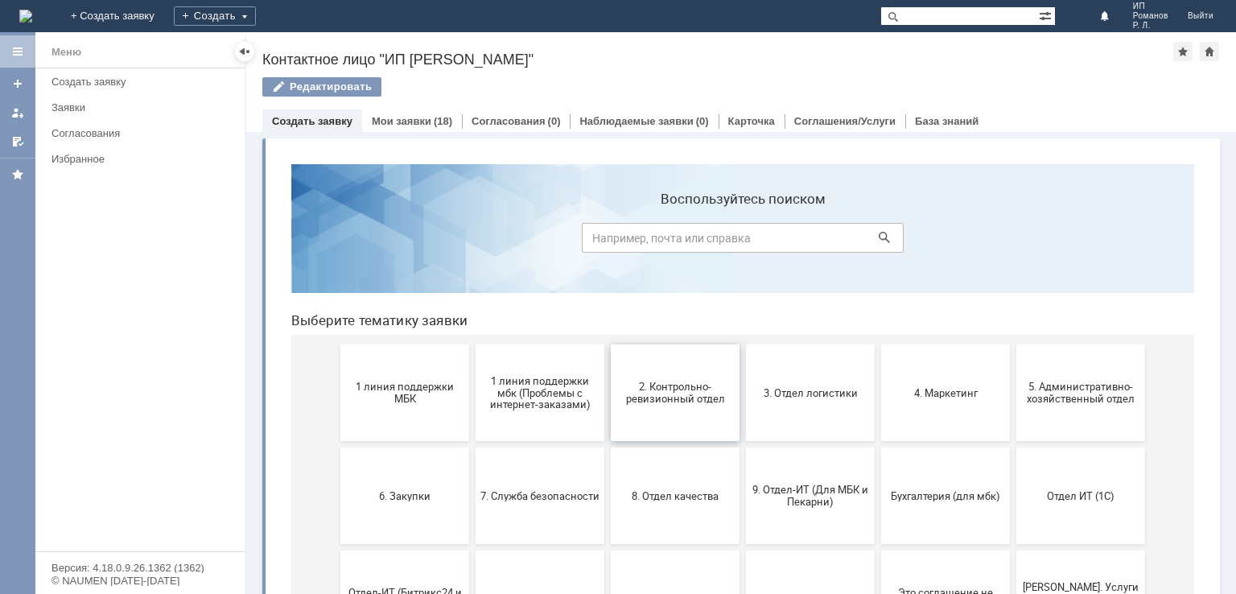
click at [660, 390] on span "2. Контрольно-ревизионный отдел" at bounding box center [674, 393] width 119 height 24
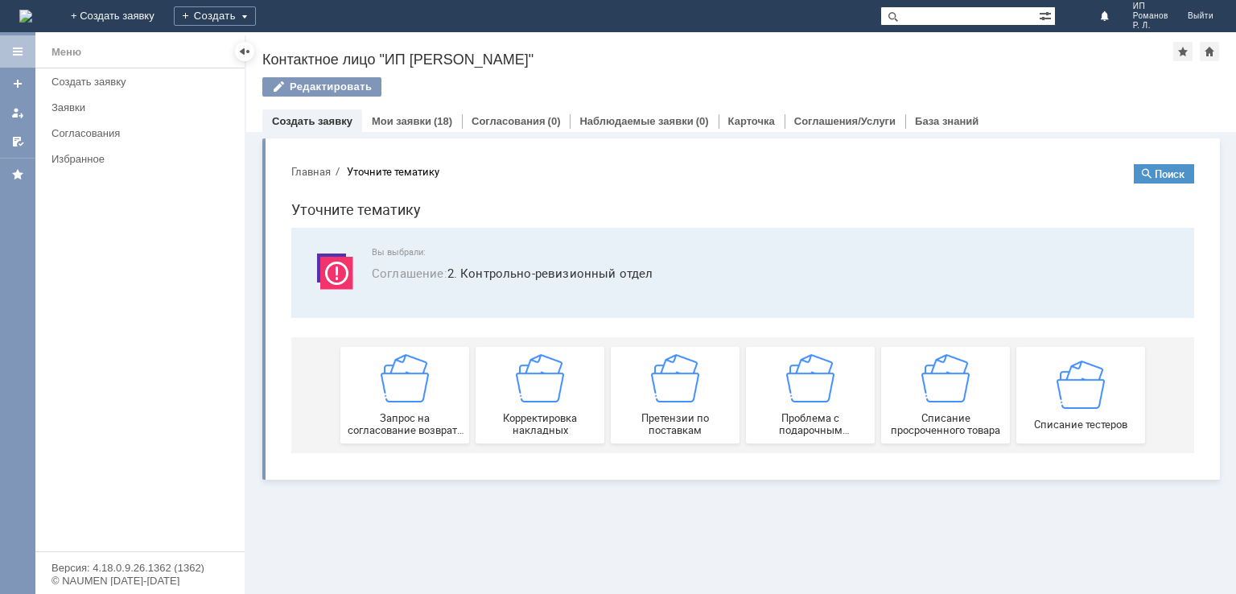
click at [660, 390] on img at bounding box center [675, 378] width 48 height 48
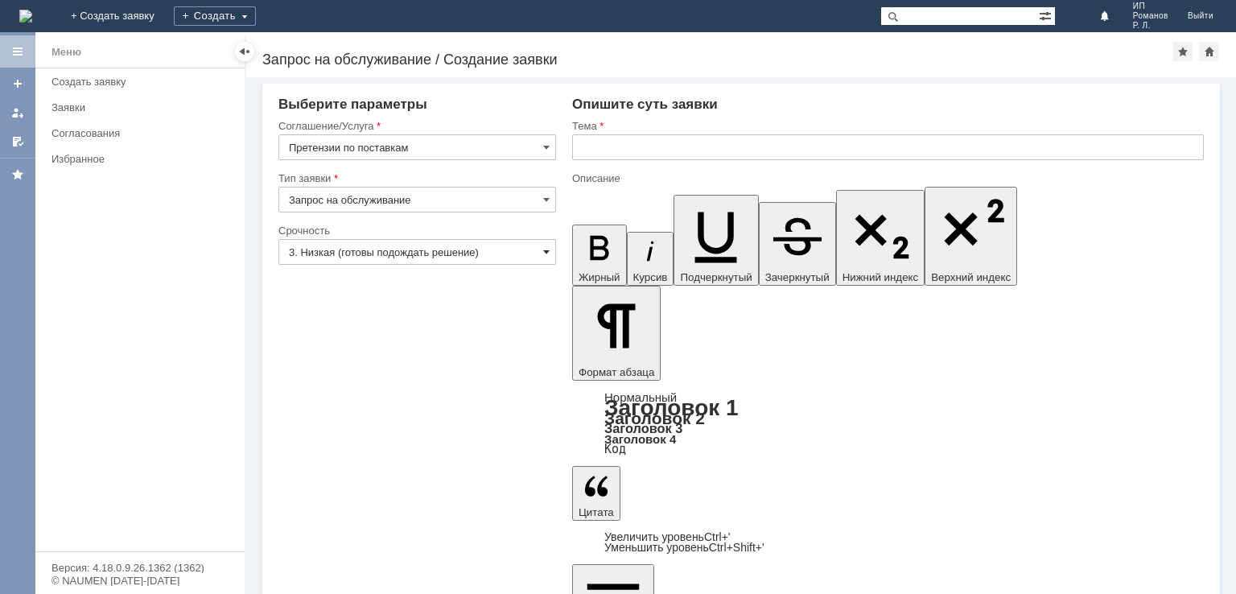
click at [543, 257] on span at bounding box center [546, 251] width 6 height 13
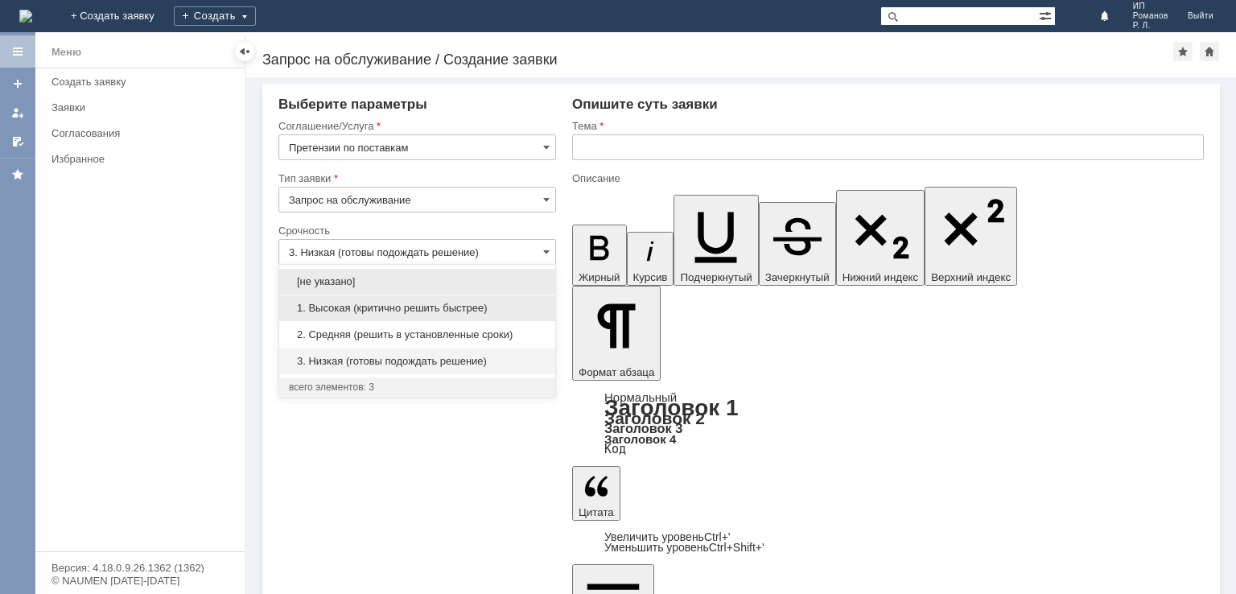
click at [487, 305] on span "1. Высокая (критично решить быстрее)" at bounding box center [417, 308] width 257 height 13
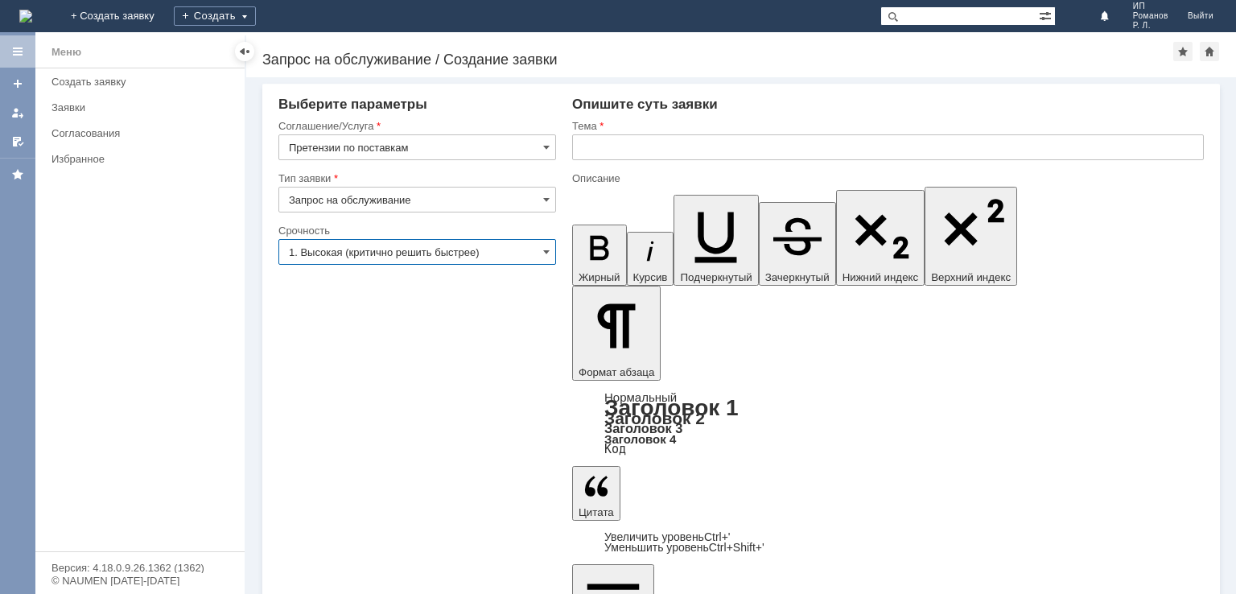
type input "1. Высокая (критично решить быстрее)"
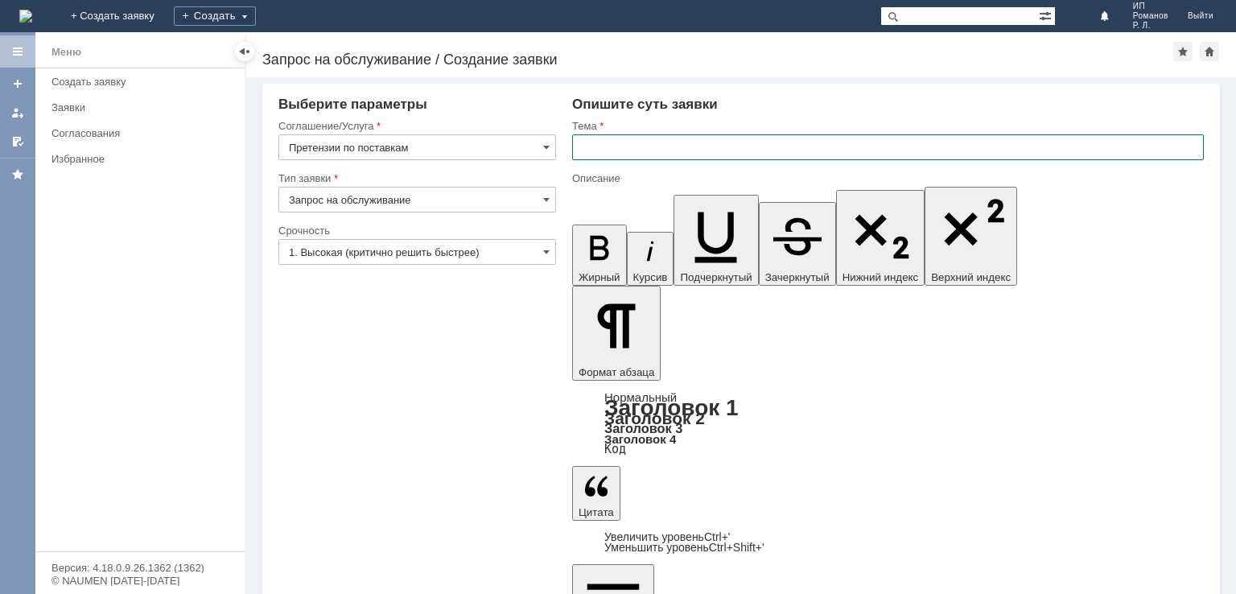
click at [618, 146] on input "text" at bounding box center [888, 147] width 632 height 26
type input "Недостача"
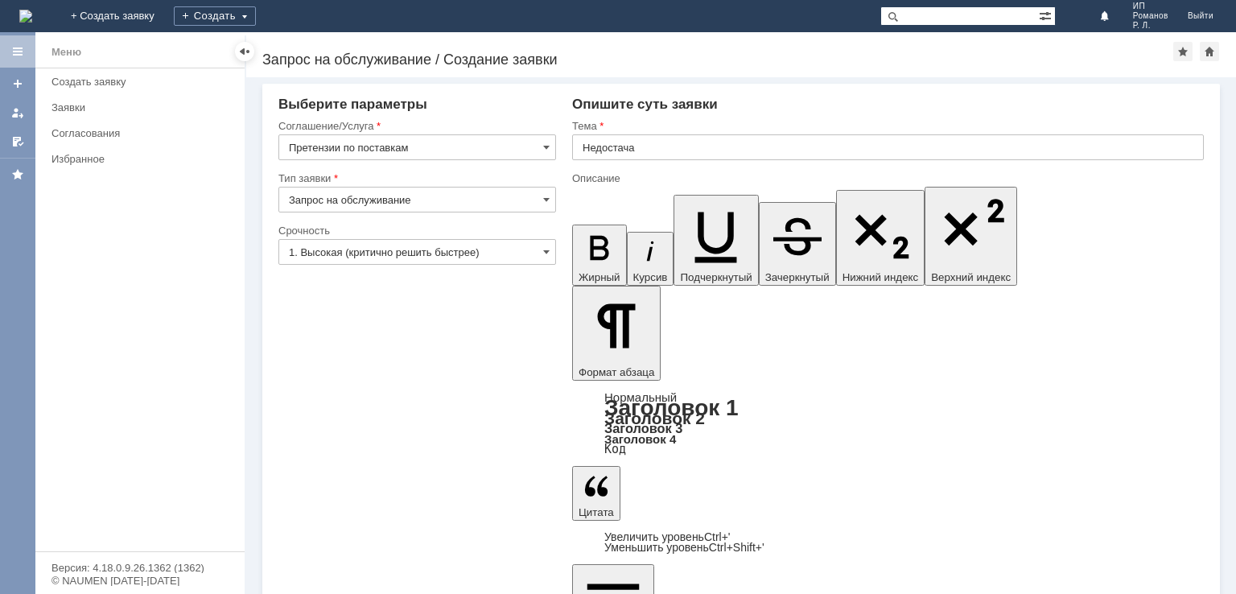
drag, startPoint x: 11, startPoint y: 28, endPoint x: 850, endPoint y: 349, distance: 898.4
drag, startPoint x: 605, startPoint y: 4206, endPoint x: 994, endPoint y: 4238, distance: 390.7
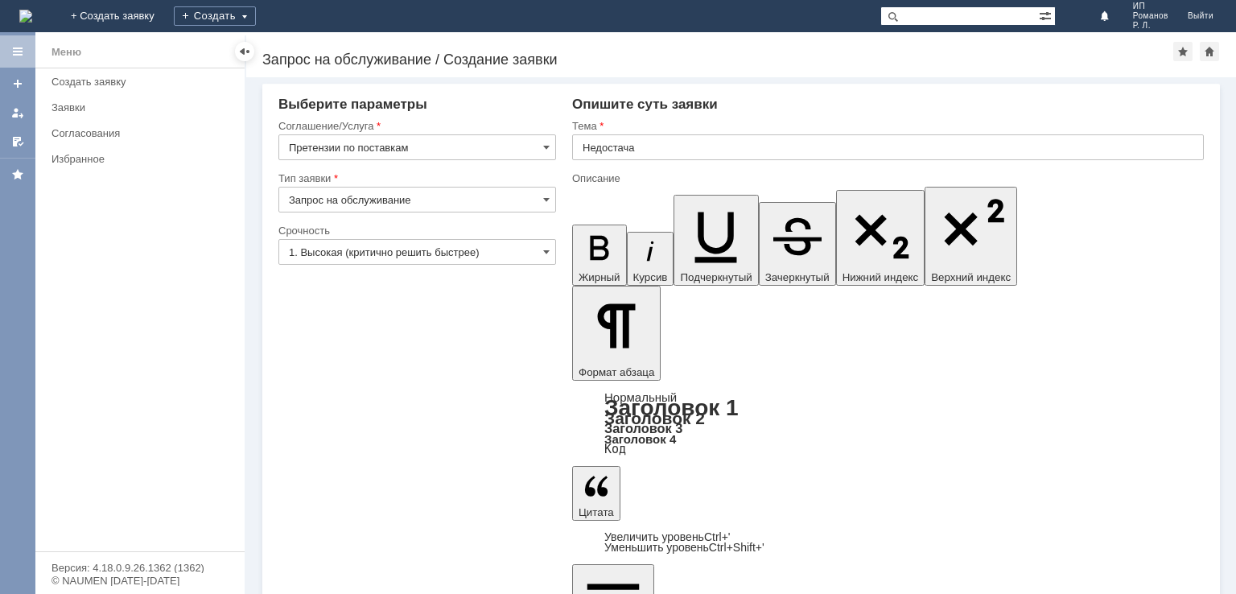
drag, startPoint x: 1012, startPoint y: 4201, endPoint x: 583, endPoint y: 4206, distance: 428.8
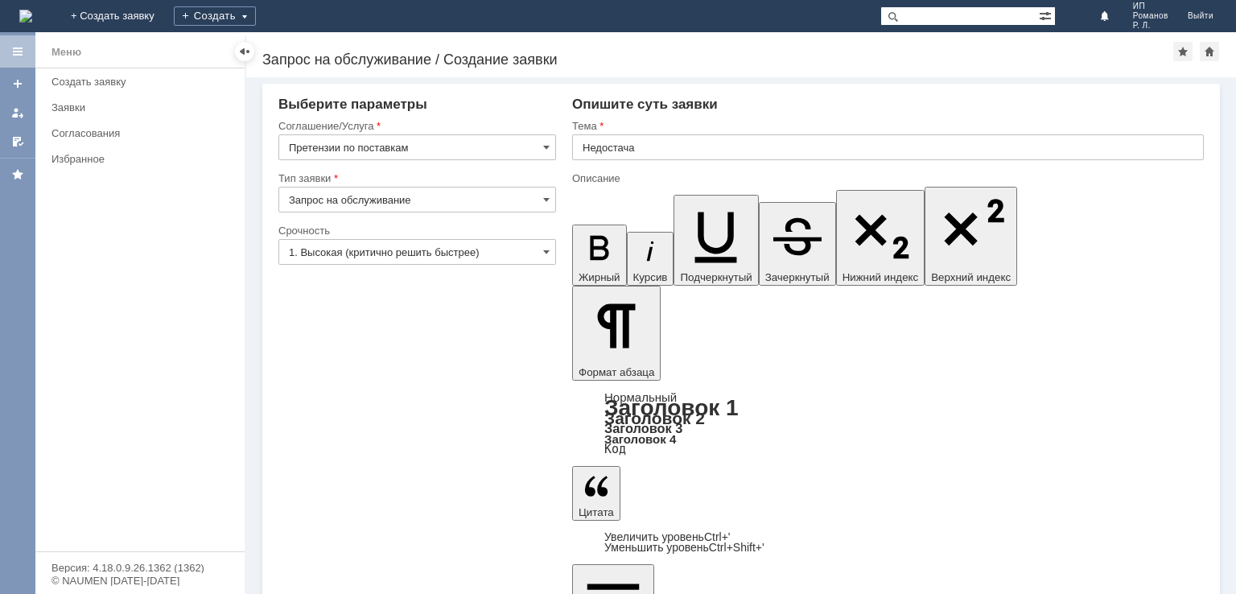
drag, startPoint x: 1018, startPoint y: 4212, endPoint x: 589, endPoint y: 4206, distance: 428.8
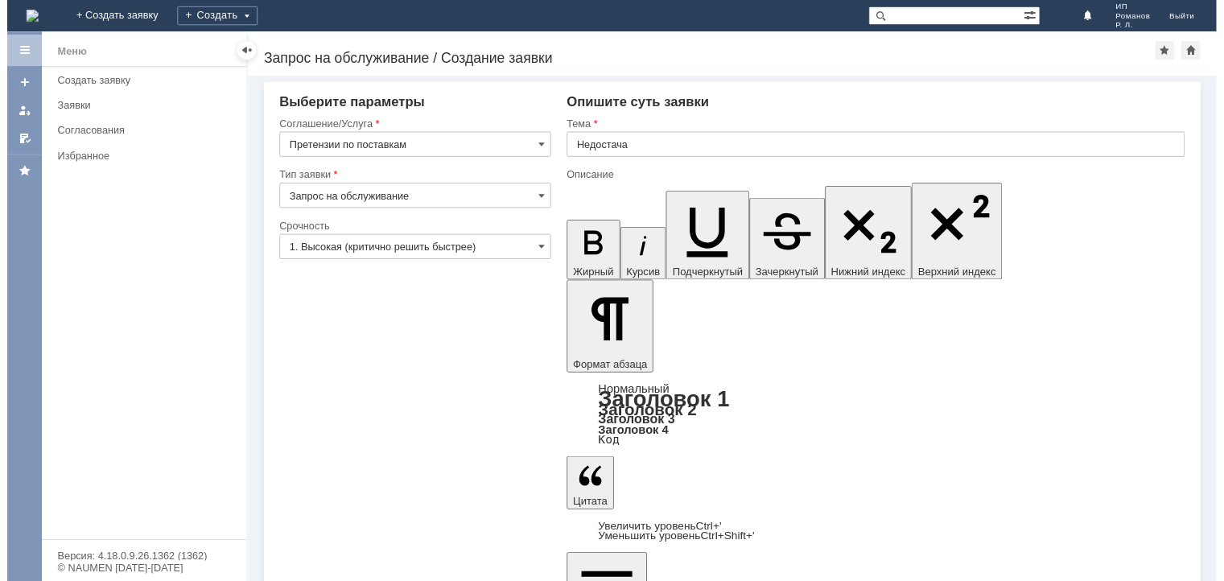
scroll to position [90, 0]
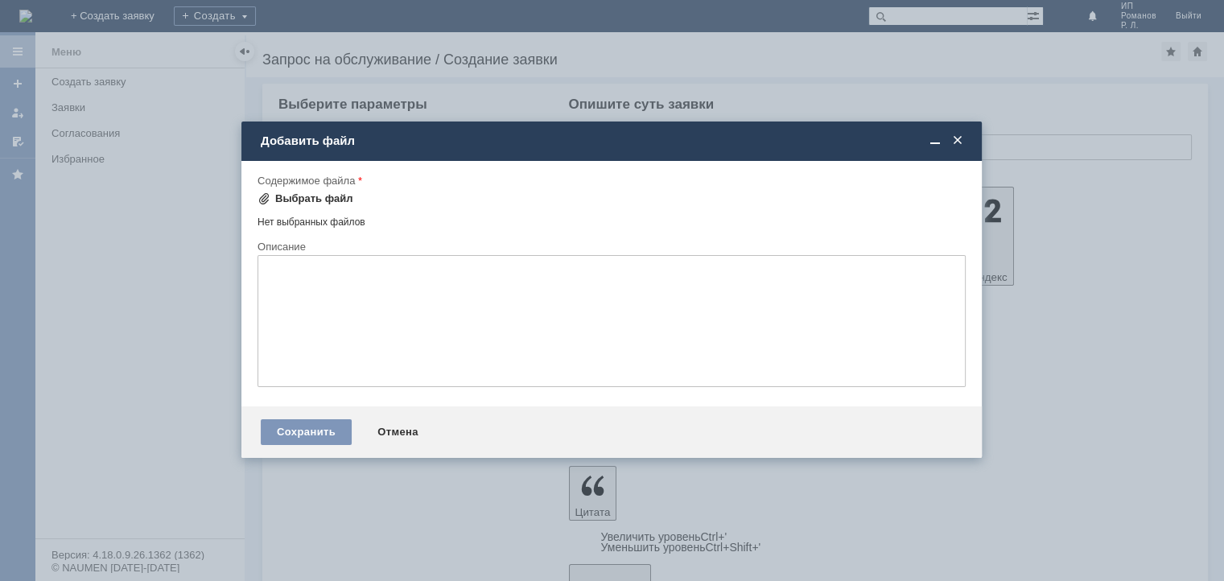
click at [264, 197] on span at bounding box center [263, 198] width 13 height 13
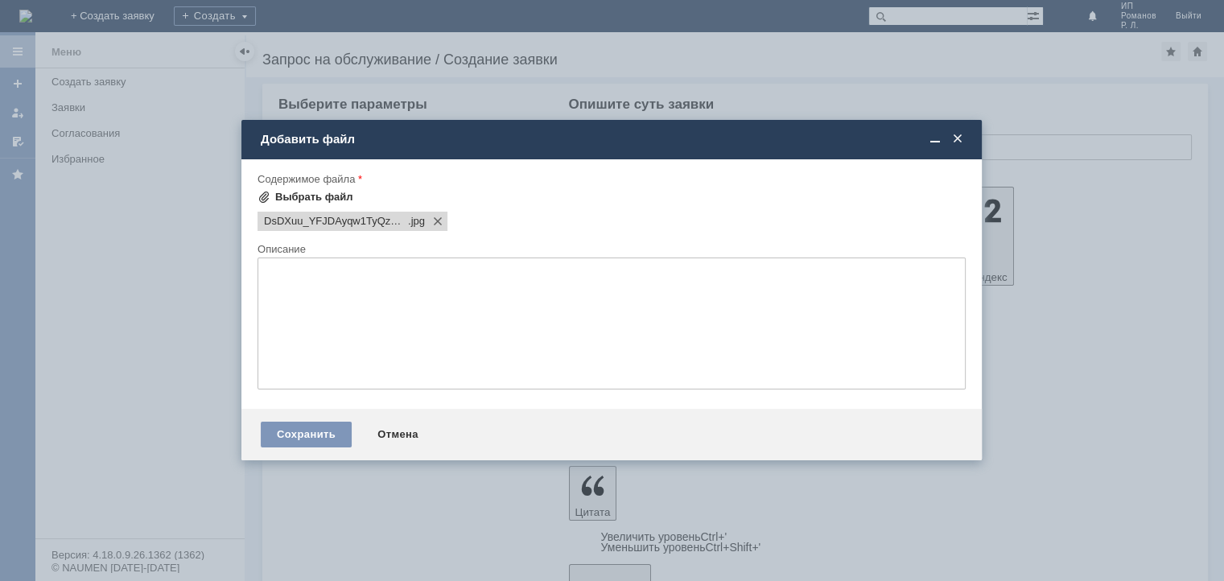
scroll to position [0, 0]
click at [261, 198] on span at bounding box center [263, 197] width 13 height 13
click at [261, 192] on span at bounding box center [263, 197] width 13 height 13
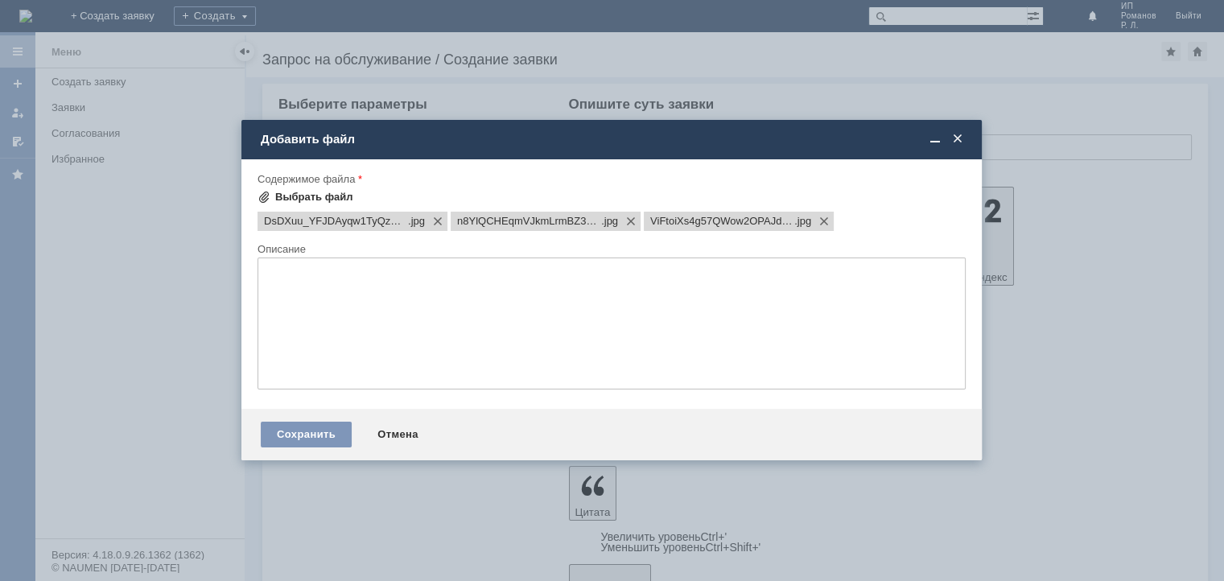
click at [267, 196] on span at bounding box center [263, 197] width 13 height 13
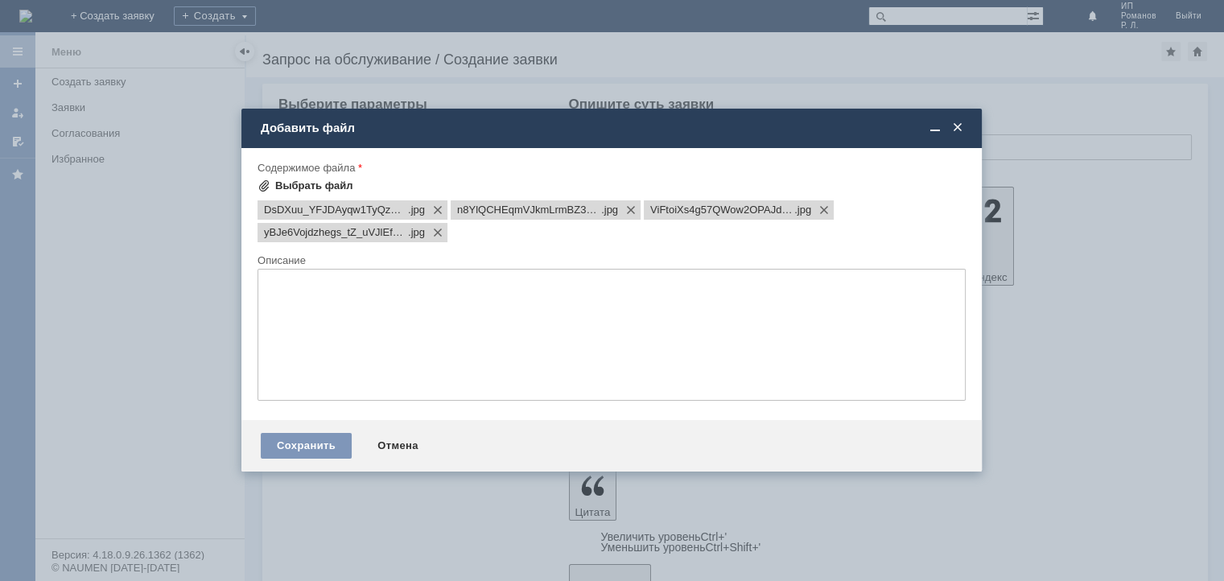
click at [265, 187] on span at bounding box center [263, 185] width 13 height 13
click at [296, 441] on div "Сохранить" at bounding box center [306, 446] width 91 height 26
